Goal: Check status: Check status

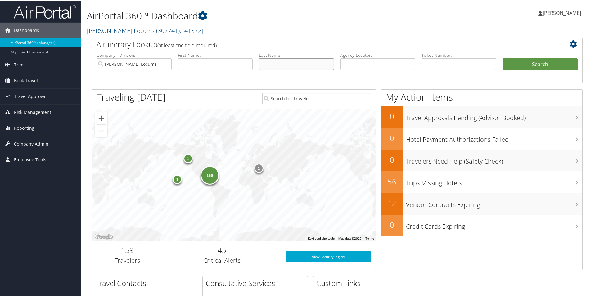
click at [288, 64] on input "text" at bounding box center [296, 63] width 75 height 11
type input "york"
click at [546, 64] on button "Search" at bounding box center [540, 64] width 75 height 12
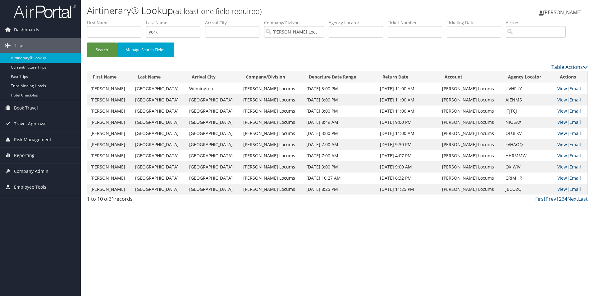
click at [557, 146] on link "View" at bounding box center [562, 145] width 10 height 6
click at [557, 133] on link "View" at bounding box center [562, 133] width 10 height 6
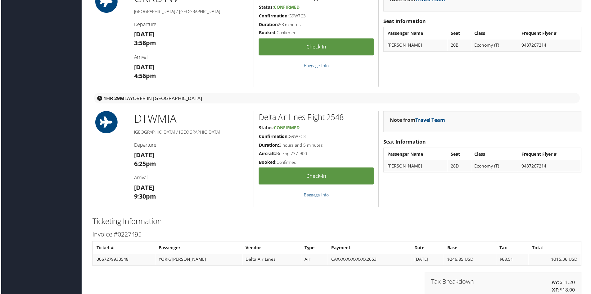
scroll to position [501, 0]
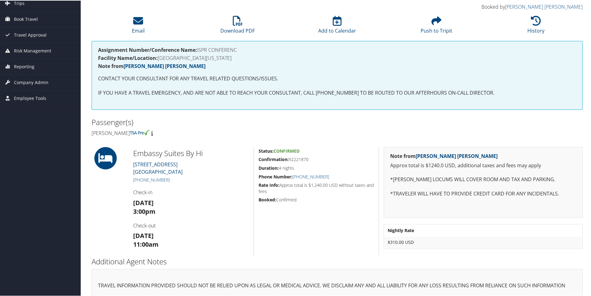
scroll to position [49, 0]
